Goal: Entertainment & Leisure: Consume media (video, audio)

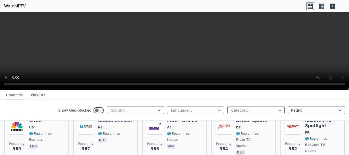
scroll to position [1990, 0]
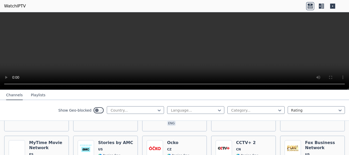
click at [313, 6] on icon at bounding box center [310, 6] width 8 height 8
click at [321, 5] on icon at bounding box center [320, 6] width 2 height 5
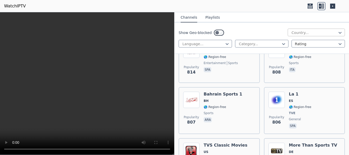
click at [301, 30] on div "Country..." at bounding box center [316, 33] width 57 height 8
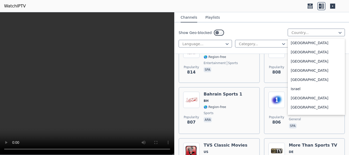
scroll to position [818, 0]
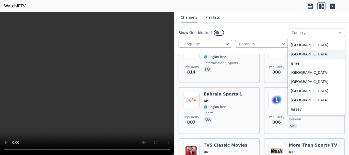
click at [299, 59] on div "[GEOGRAPHIC_DATA]" at bounding box center [316, 54] width 57 height 9
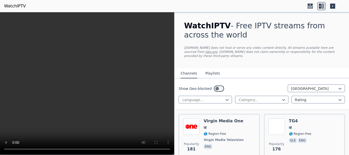
click at [212, 70] on button "Playlists" at bounding box center [213, 74] width 15 height 10
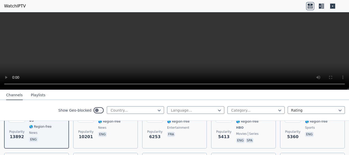
scroll to position [102, 0]
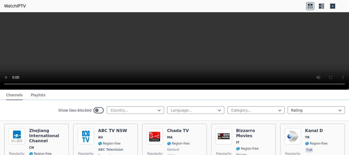
scroll to position [2578, 0]
